Goal: Information Seeking & Learning: Check status

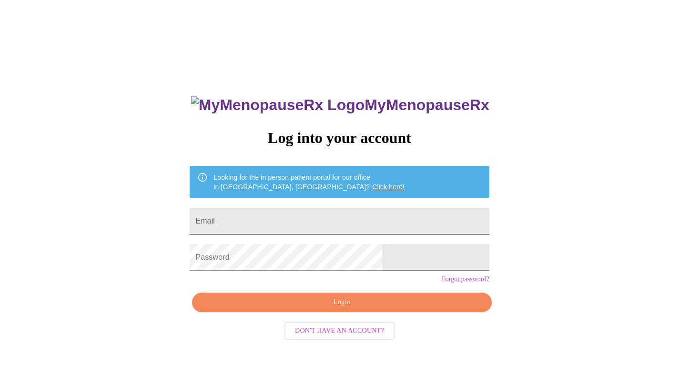
click at [312, 220] on input "Email" at bounding box center [339, 221] width 299 height 27
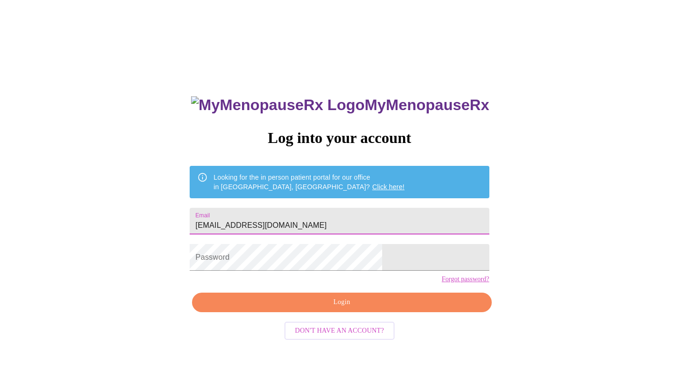
type input "[EMAIL_ADDRESS][DOMAIN_NAME]"
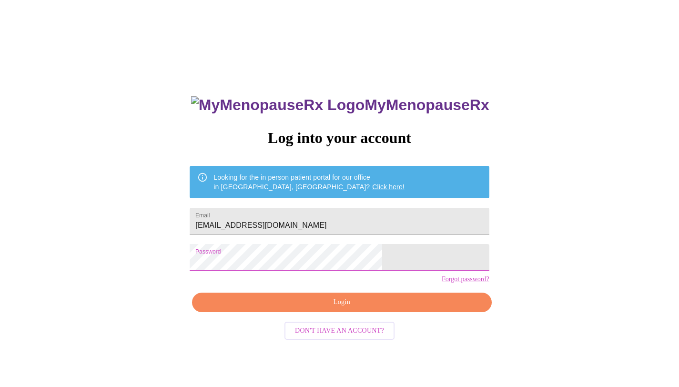
click at [333, 311] on button "Login" at bounding box center [341, 302] width 299 height 20
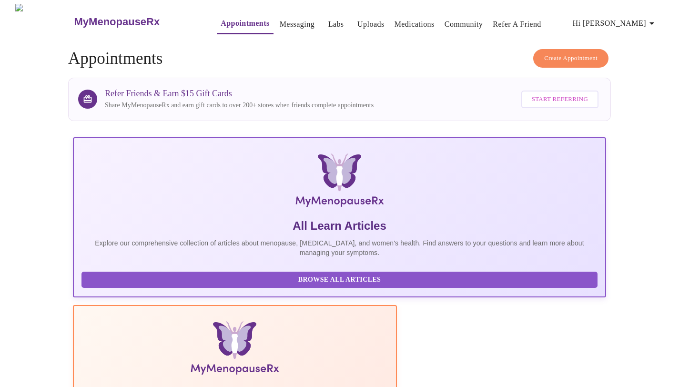
click at [328, 20] on link "Labs" at bounding box center [336, 24] width 16 height 13
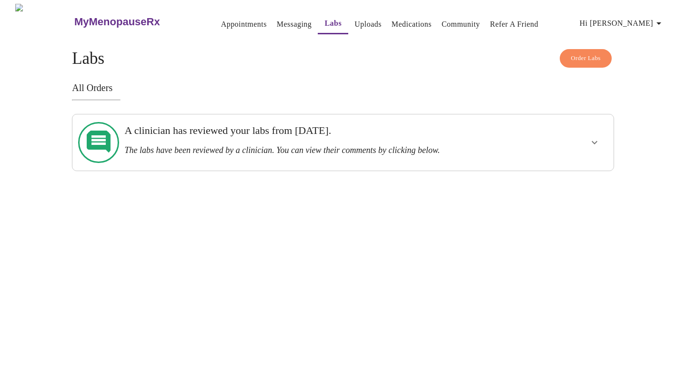
click at [308, 132] on h3 "A clinician has reviewed your labs from [DATE]." at bounding box center [316, 130] width 385 height 12
click at [595, 140] on icon "show more" at bounding box center [594, 142] width 11 height 11
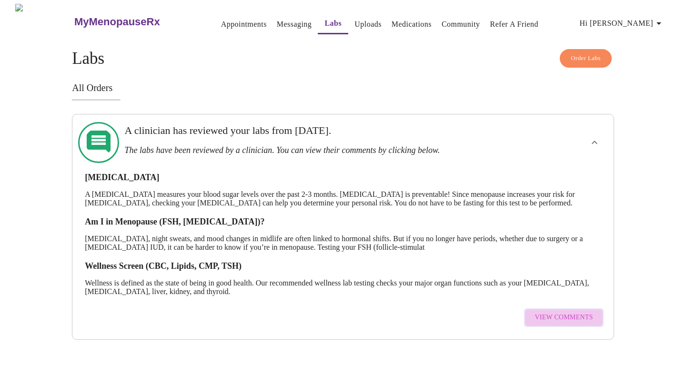
click at [565, 311] on span "View Comments" at bounding box center [563, 317] width 58 height 12
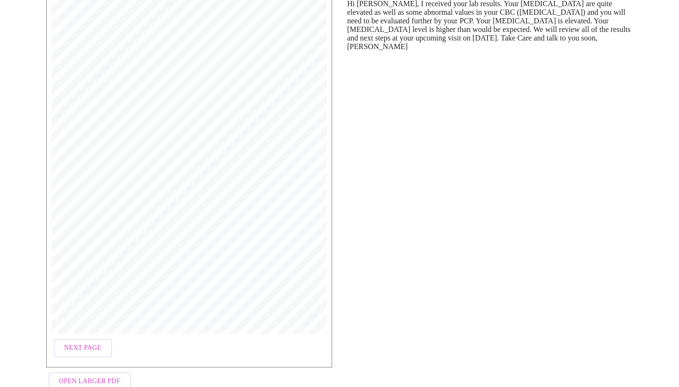
scroll to position [141, 0]
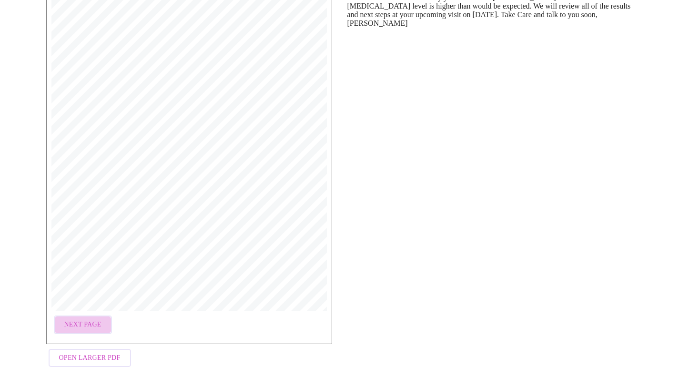
click at [93, 321] on span "Next Page" at bounding box center [82, 325] width 37 height 12
click at [175, 324] on span "Next Page" at bounding box center [160, 325] width 37 height 12
click at [156, 320] on span "Next Page" at bounding box center [160, 325] width 37 height 12
click at [117, 321] on button "Previous Page" at bounding box center [90, 324] width 73 height 19
click at [104, 327] on button "Previous Page" at bounding box center [90, 324] width 73 height 19
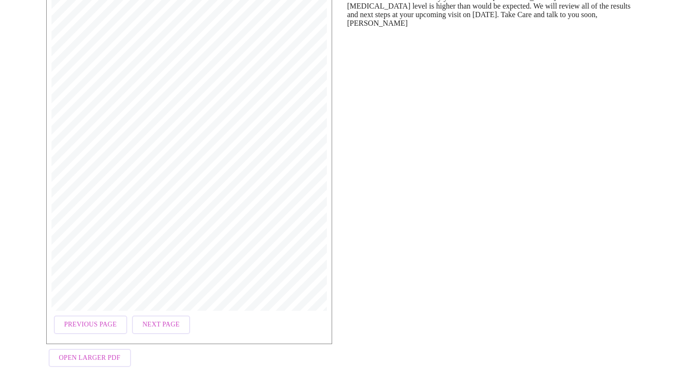
click at [162, 320] on span "Next Page" at bounding box center [160, 325] width 37 height 12
click at [176, 325] on button "Next Page" at bounding box center [161, 324] width 58 height 19
